Goal: Task Accomplishment & Management: Use online tool/utility

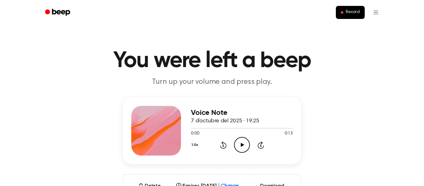
click at [241, 145] on icon at bounding box center [241, 145] width 3 height 4
click at [243, 147] on icon "Pause Audio" at bounding box center [242, 145] width 16 height 16
click at [243, 147] on icon "Play Audio" at bounding box center [242, 145] width 16 height 16
click at [243, 147] on icon at bounding box center [241, 145] width 3 height 4
click at [229, 145] on div "1.0x Rewind 5 seconds Play Audio Skip 5 seconds" at bounding box center [242, 145] width 102 height 16
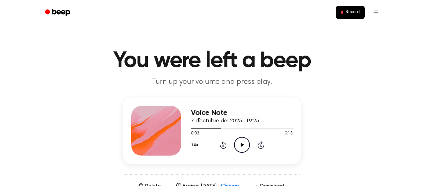
click at [222, 146] on icon "Rewind 5 seconds" at bounding box center [223, 145] width 7 height 8
click at [224, 146] on icon "Rewind 5 seconds" at bounding box center [223, 145] width 7 height 8
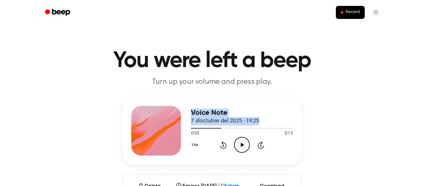
drag, startPoint x: 214, startPoint y: 130, endPoint x: 172, endPoint y: 128, distance: 42.0
click at [172, 128] on div "Voice Note 7 d’octubre del 2025 · 19:25 0:03 0:13 Your browser does not support…" at bounding box center [212, 130] width 179 height 67
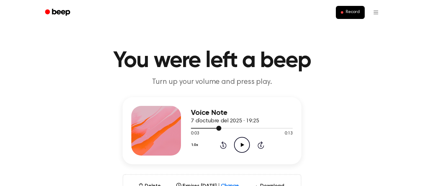
click at [198, 128] on div at bounding box center [206, 128] width 30 height 1
drag, startPoint x: 218, startPoint y: 128, endPoint x: 210, endPoint y: 128, distance: 8.4
click at [210, 128] on div at bounding box center [206, 128] width 30 height 1
click at [355, 16] on button "Record" at bounding box center [350, 12] width 29 height 13
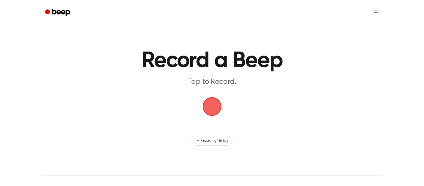
click at [208, 105] on span "button" at bounding box center [212, 106] width 30 height 30
click at [208, 106] on span "button" at bounding box center [212, 106] width 19 height 19
click at [210, 107] on span "button" at bounding box center [212, 106] width 19 height 19
click at [203, 97] on button "button" at bounding box center [212, 106] width 19 height 19
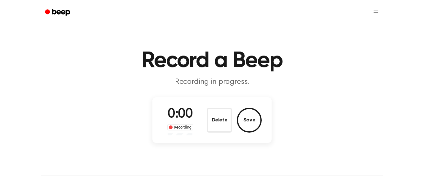
click at [110, 26] on main "Record a Beep Recording in progress. 0:00 Recording Delete Save" at bounding box center [212, 72] width 424 height 145
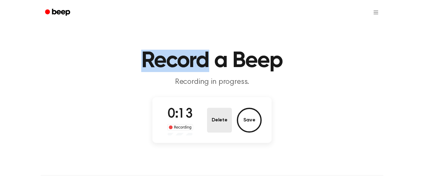
click at [218, 111] on button "Delete" at bounding box center [219, 120] width 25 height 25
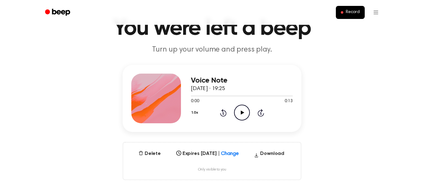
scroll to position [35, 0]
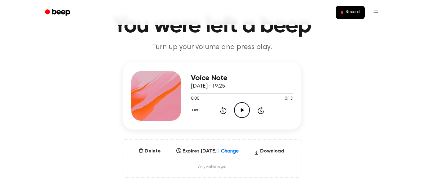
click at [243, 116] on icon "Play Audio" at bounding box center [242, 110] width 16 height 16
